Goal: Task Accomplishment & Management: Use online tool/utility

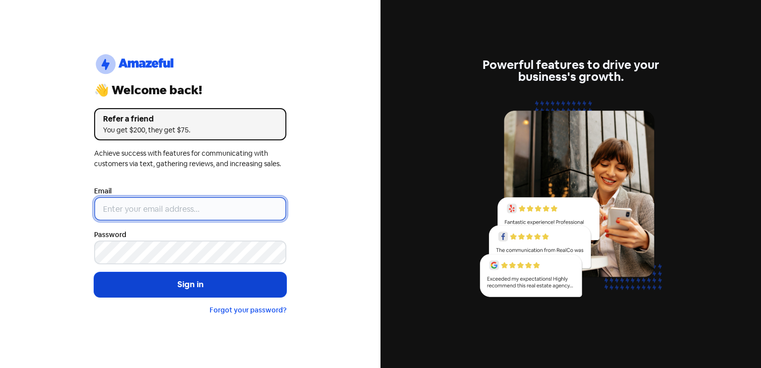
type input "[EMAIL_ADDRESS][DOMAIN_NAME]"
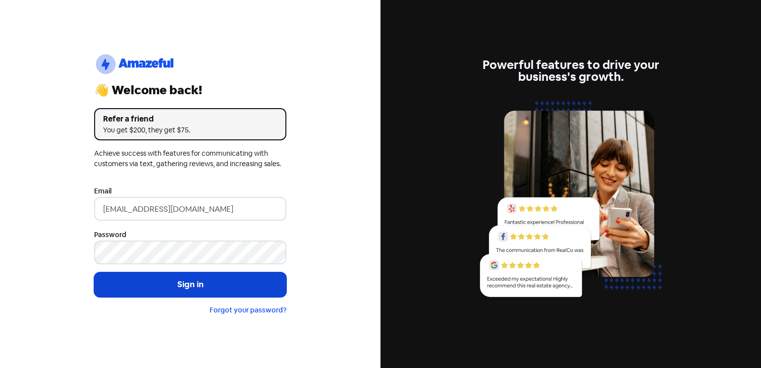
click at [183, 281] on button "Sign in" at bounding box center [190, 284] width 192 height 25
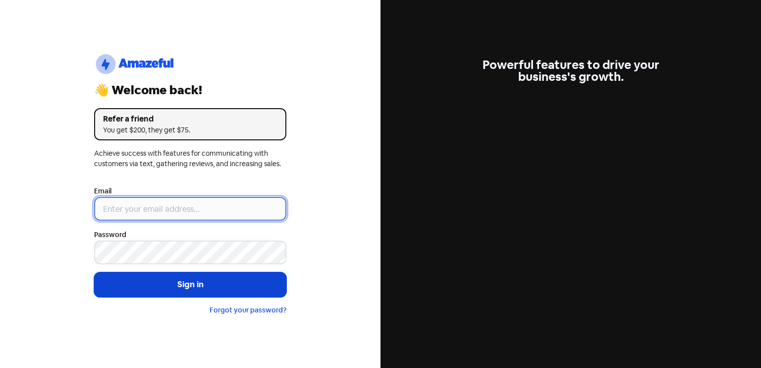
type input "[EMAIL_ADDRESS][DOMAIN_NAME]"
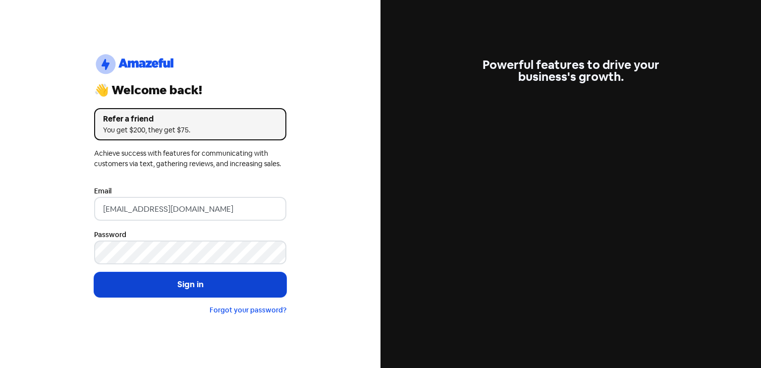
click at [163, 288] on button "Sign in" at bounding box center [190, 284] width 192 height 25
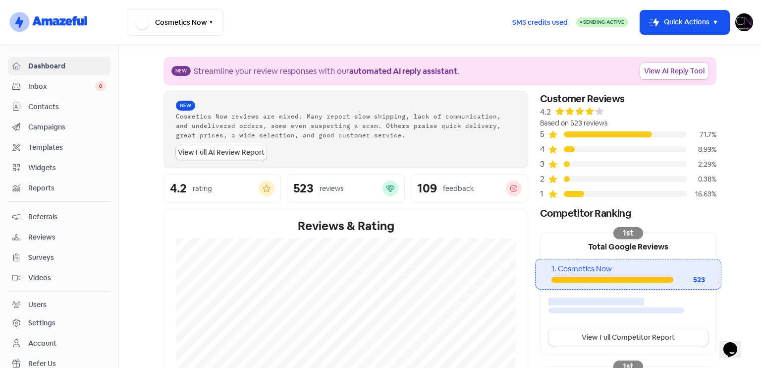
click at [62, 237] on span "Reviews" at bounding box center [67, 237] width 78 height 10
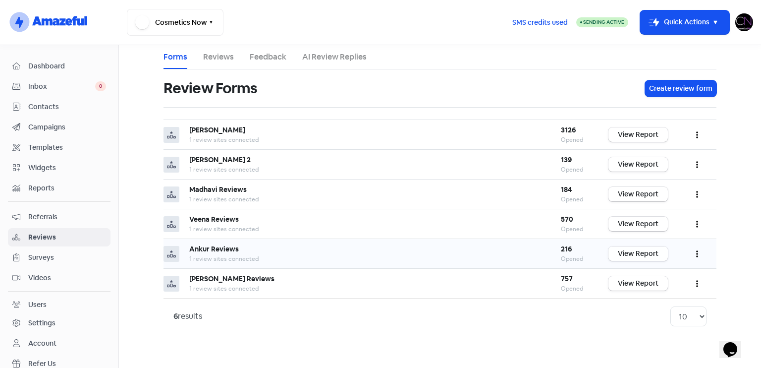
click at [642, 254] on link "View Report" at bounding box center [637, 253] width 59 height 14
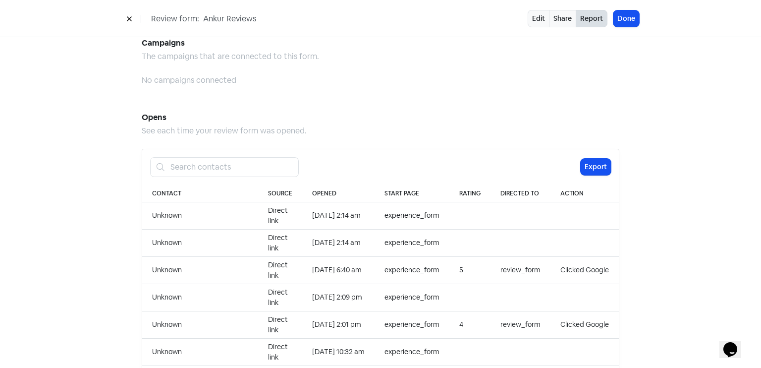
scroll to position [1018, 0]
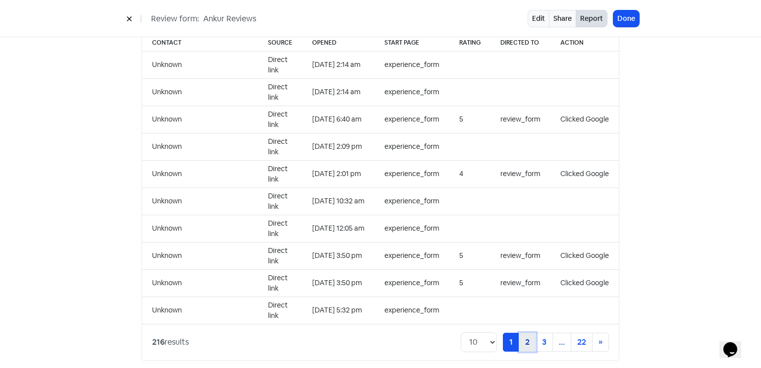
click at [525, 332] on link "2" at bounding box center [527, 341] width 17 height 19
click at [531, 332] on link "3" at bounding box center [527, 341] width 17 height 19
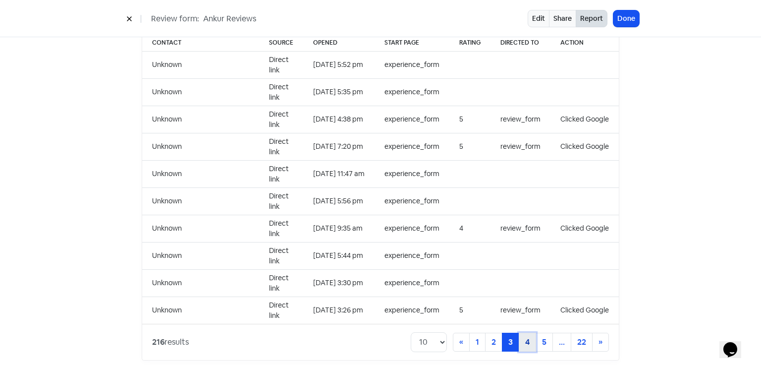
click at [531, 332] on link "4" at bounding box center [527, 341] width 17 height 19
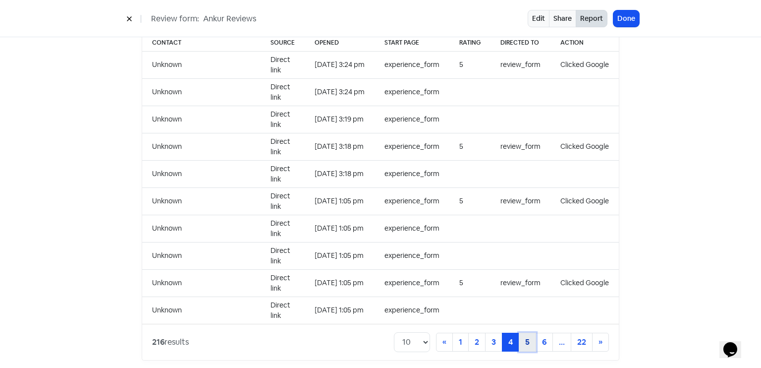
click at [527, 332] on link "5" at bounding box center [527, 341] width 17 height 19
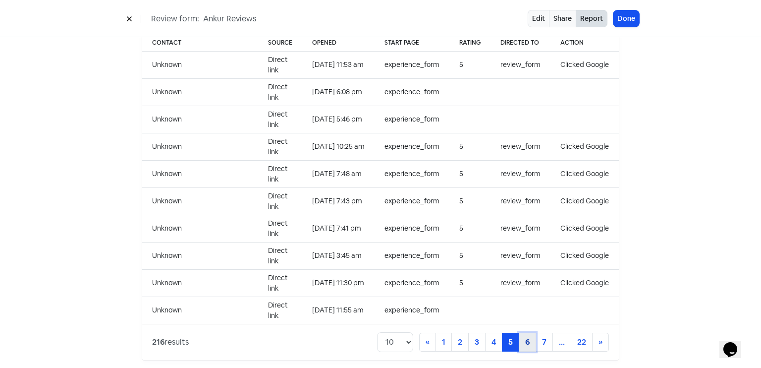
click at [520, 333] on link "6" at bounding box center [527, 341] width 17 height 19
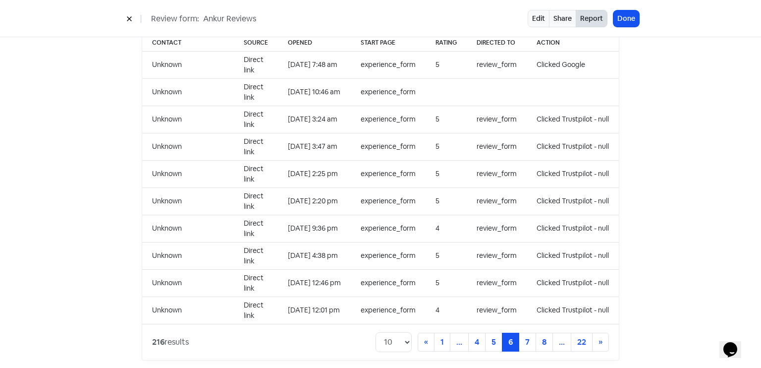
click at [622, 8] on div "Review form: Ankur Reviews Edit Share Report Done" at bounding box center [380, 18] width 761 height 37
click at [622, 7] on div "Review form: Ankur Reviews Edit Share Report Done" at bounding box center [380, 18] width 761 height 37
click at [629, 21] on button "Done" at bounding box center [626, 18] width 26 height 16
